Goal: Transaction & Acquisition: Purchase product/service

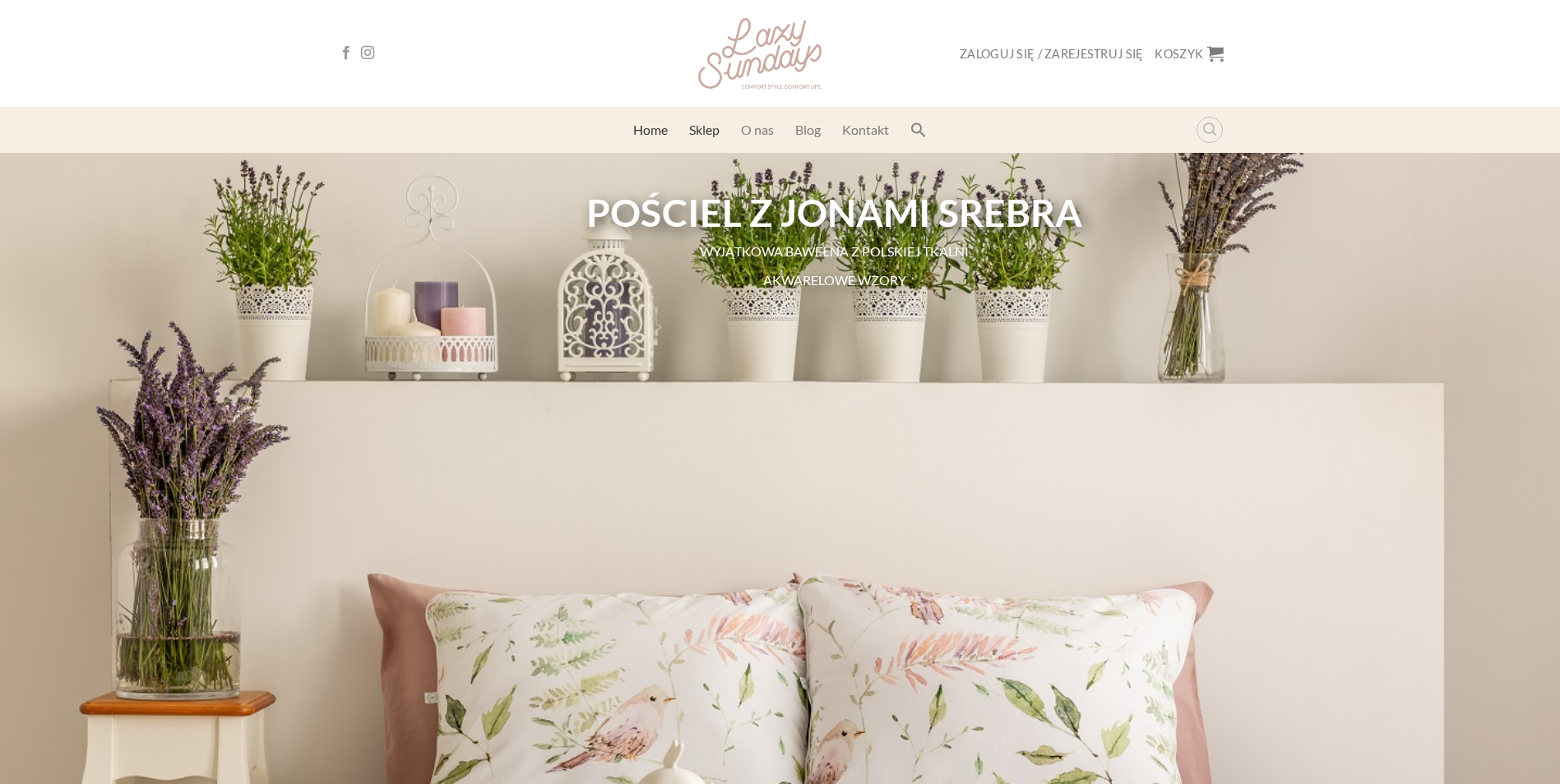
click at [718, 134] on link "Sklep" at bounding box center [704, 130] width 31 height 30
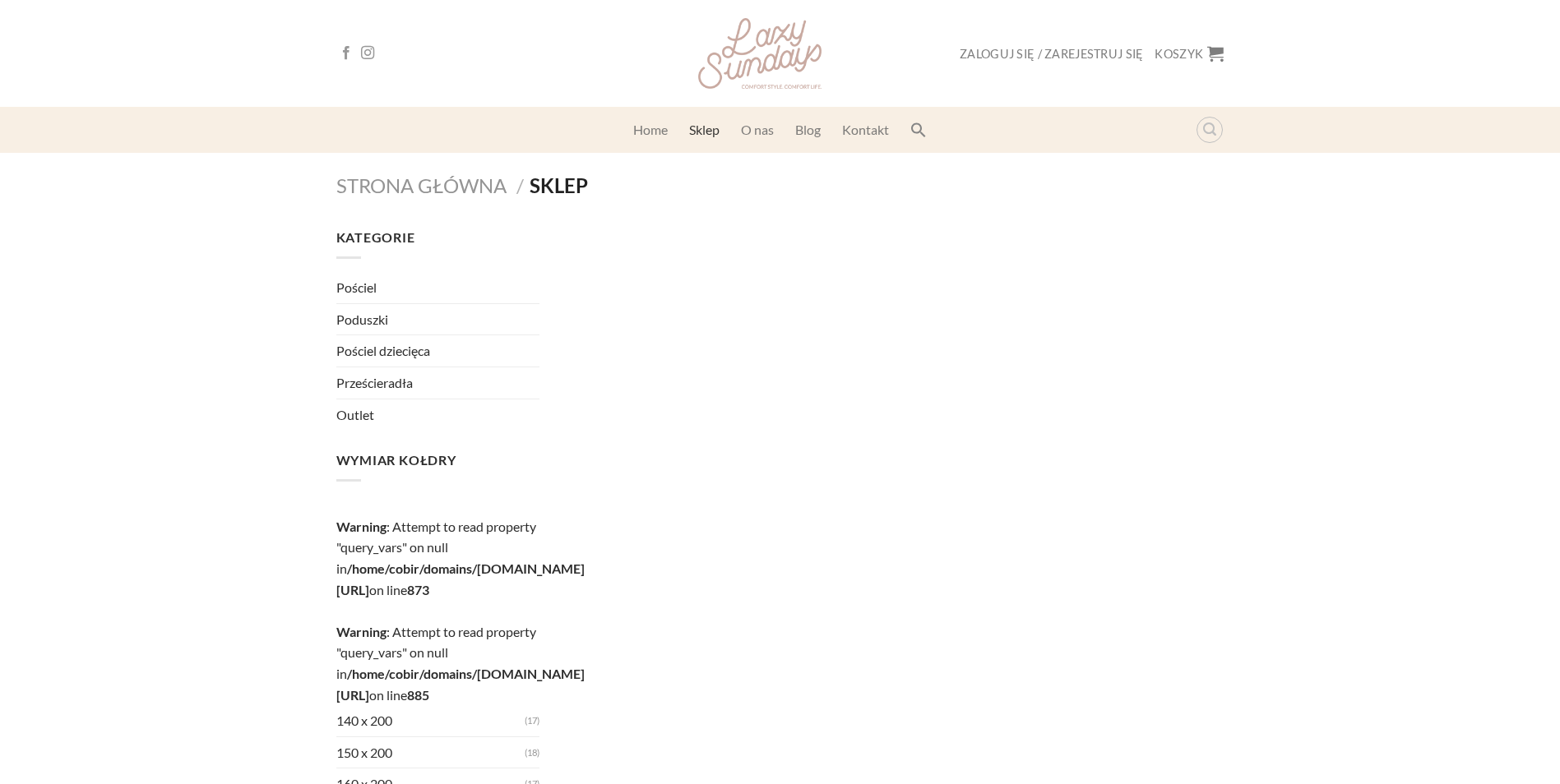
click at [346, 290] on link "Pościel" at bounding box center [438, 288] width 204 height 31
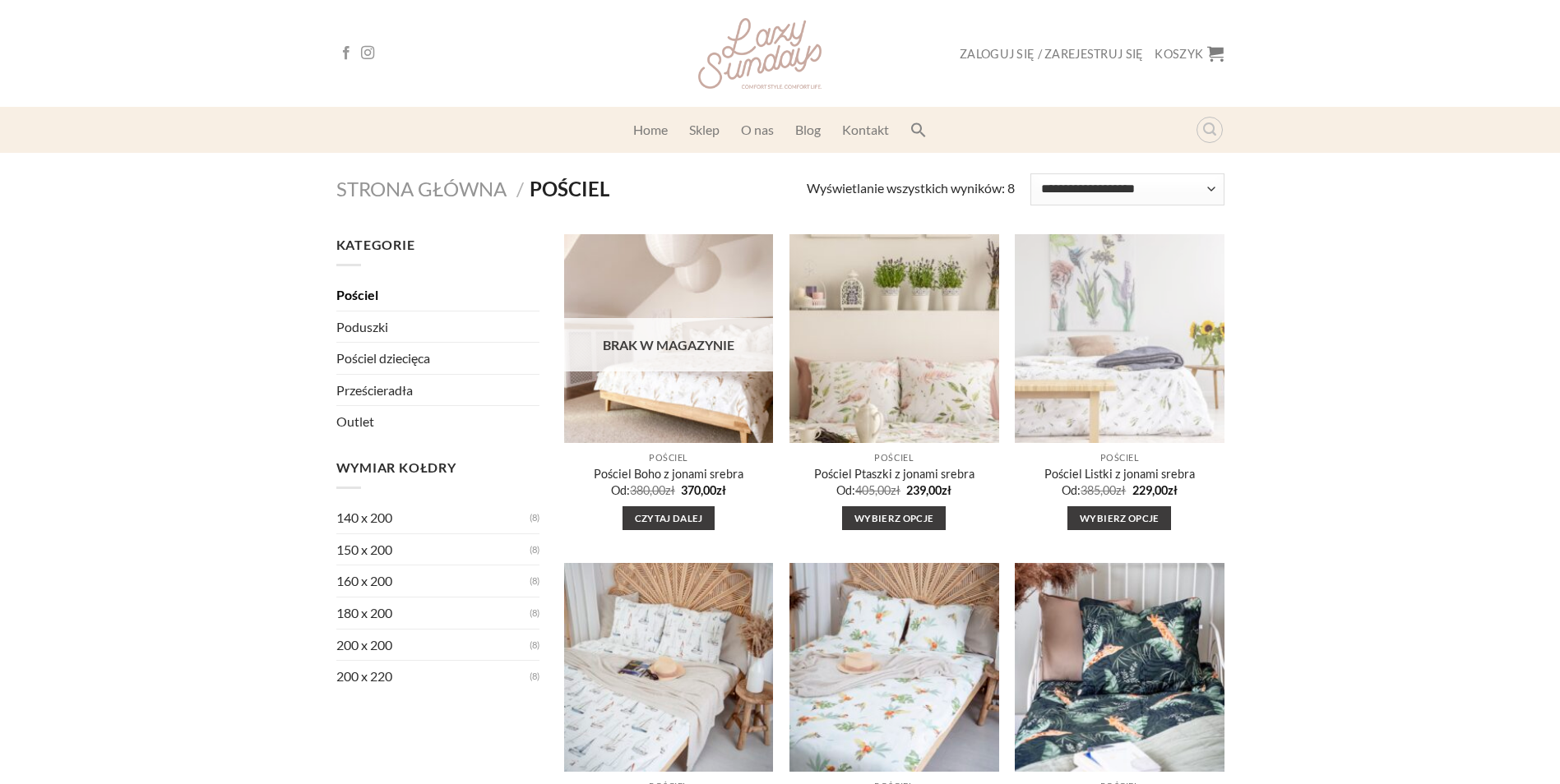
click at [1109, 334] on img "Pościel Listki z jonami srebra" at bounding box center [1118, 339] width 231 height 230
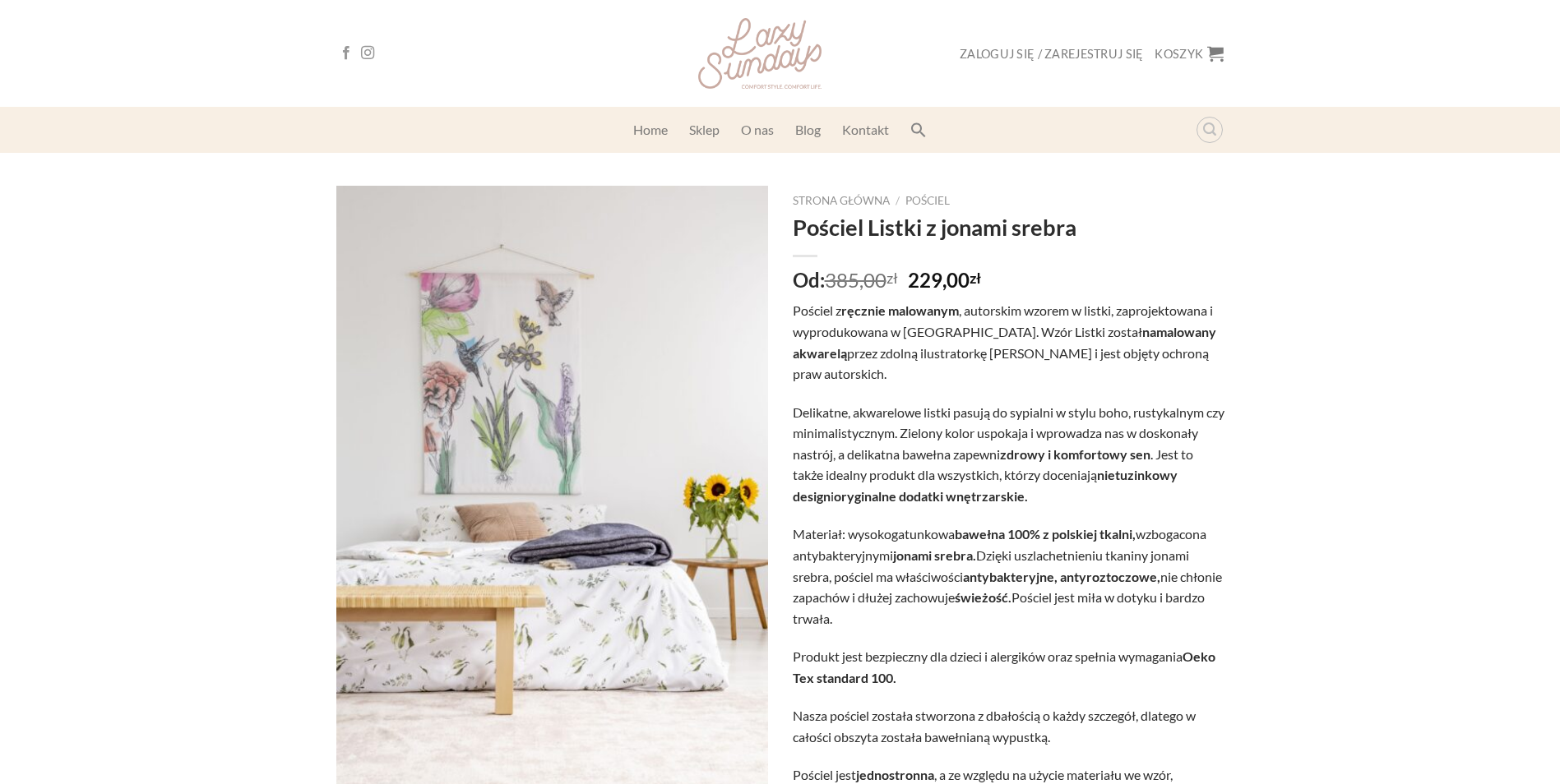
scroll to position [576, 0]
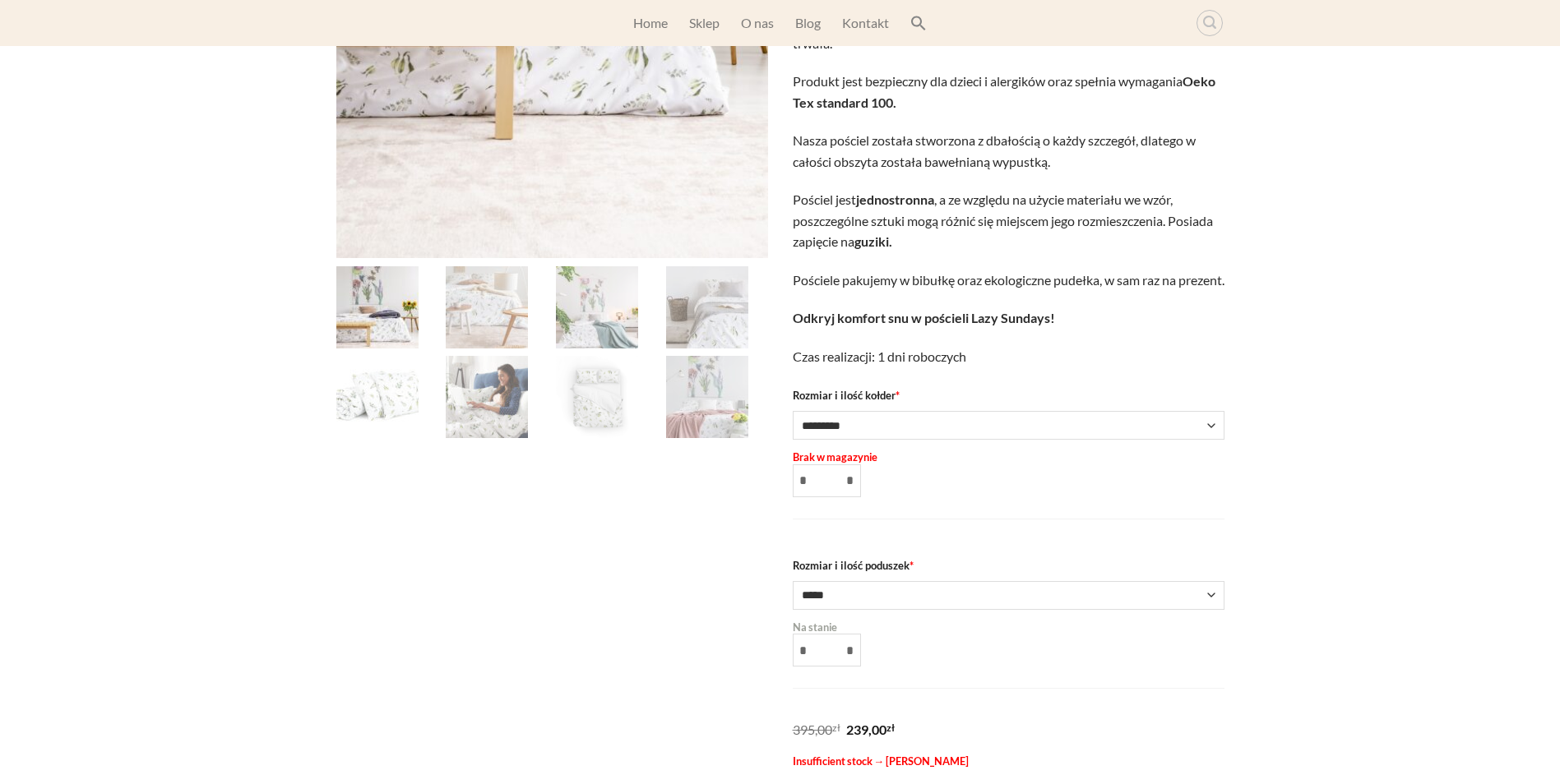
click at [479, 305] on img at bounding box center [486, 307] width 82 height 82
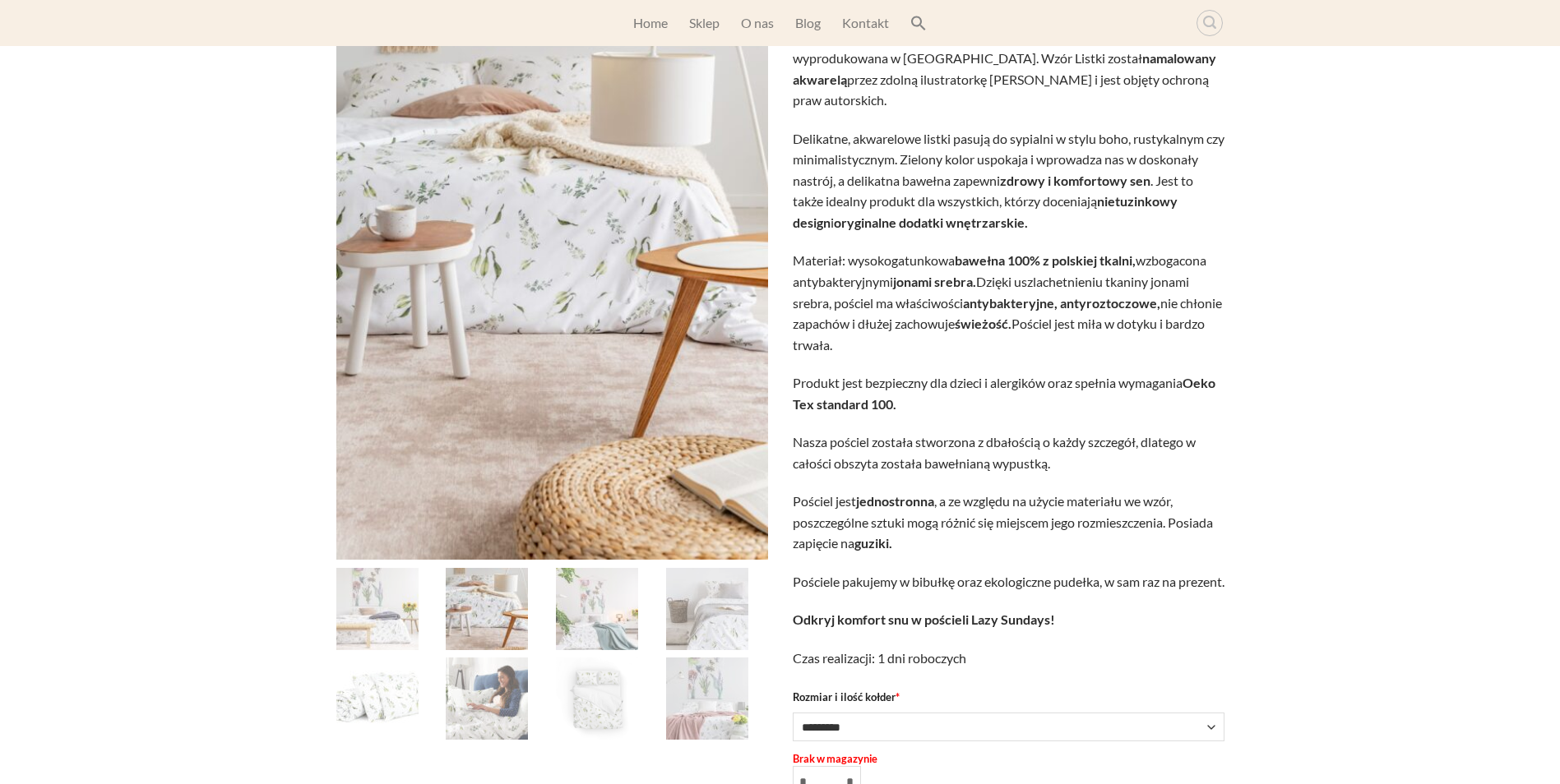
scroll to position [0, 0]
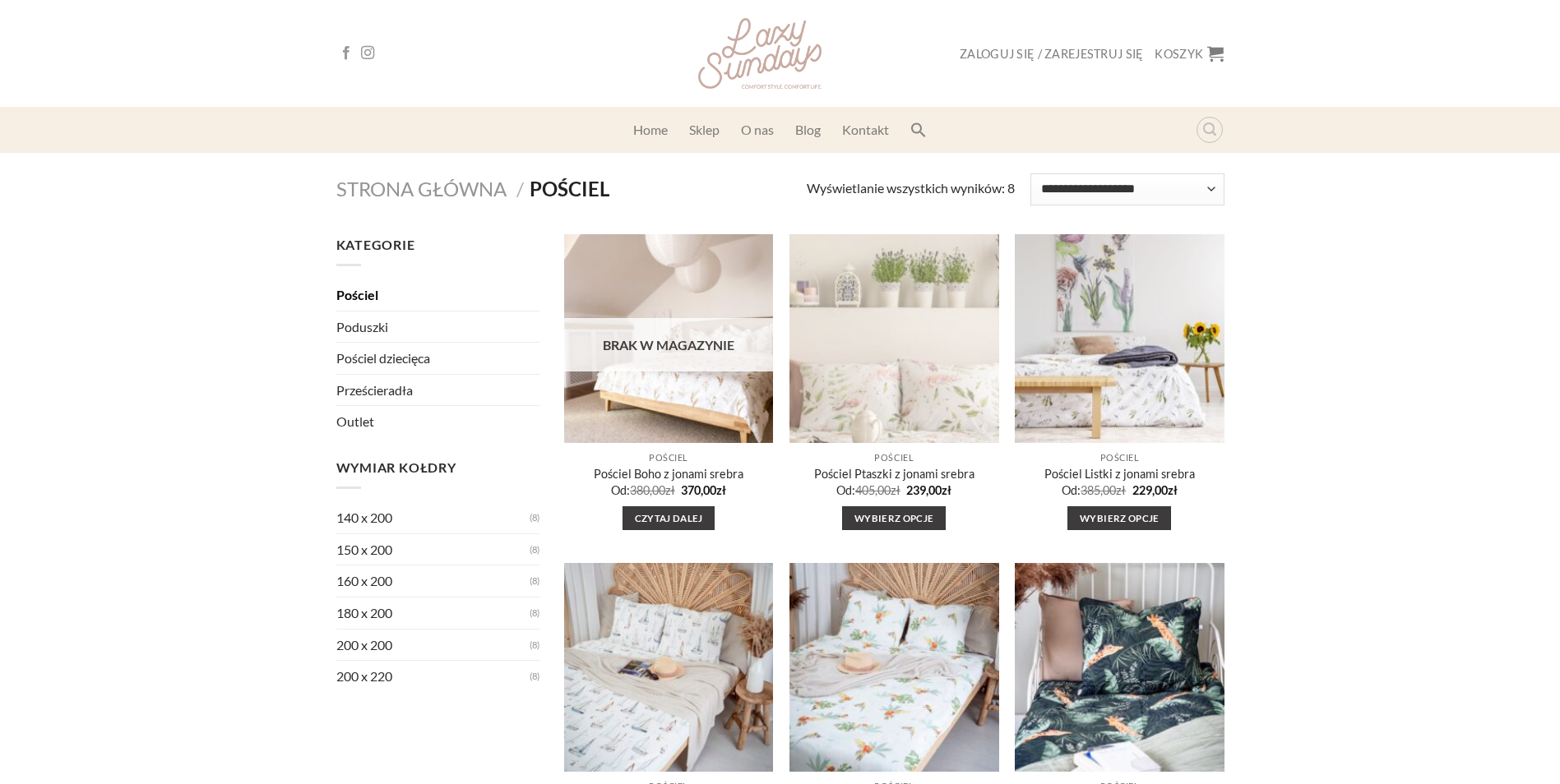
click at [847, 347] on img "Pościel Ptaszki z jonami srebra" at bounding box center [893, 339] width 231 height 230
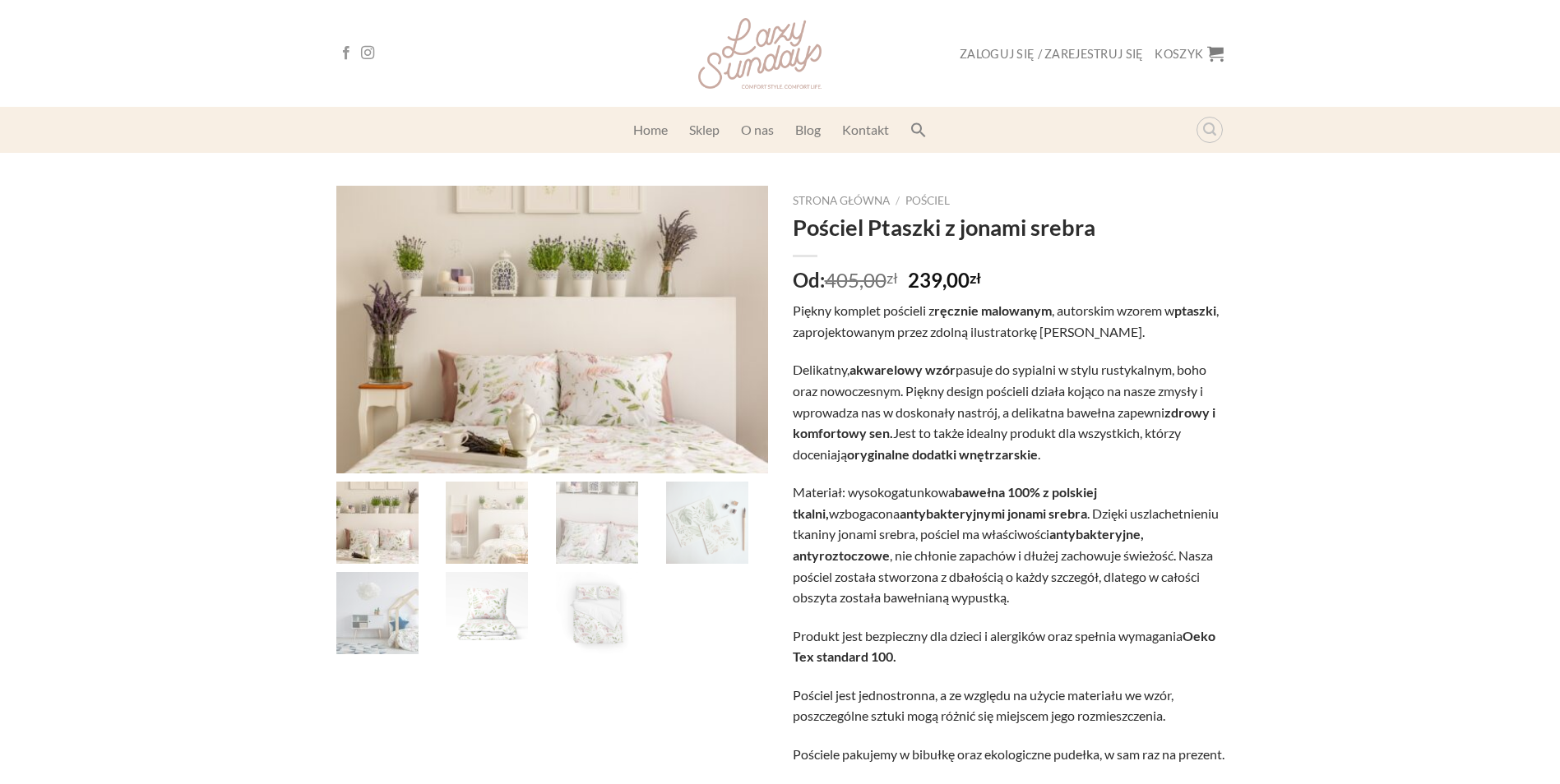
click at [468, 525] on img at bounding box center [486, 522] width 82 height 82
